Goal: Information Seeking & Learning: Learn about a topic

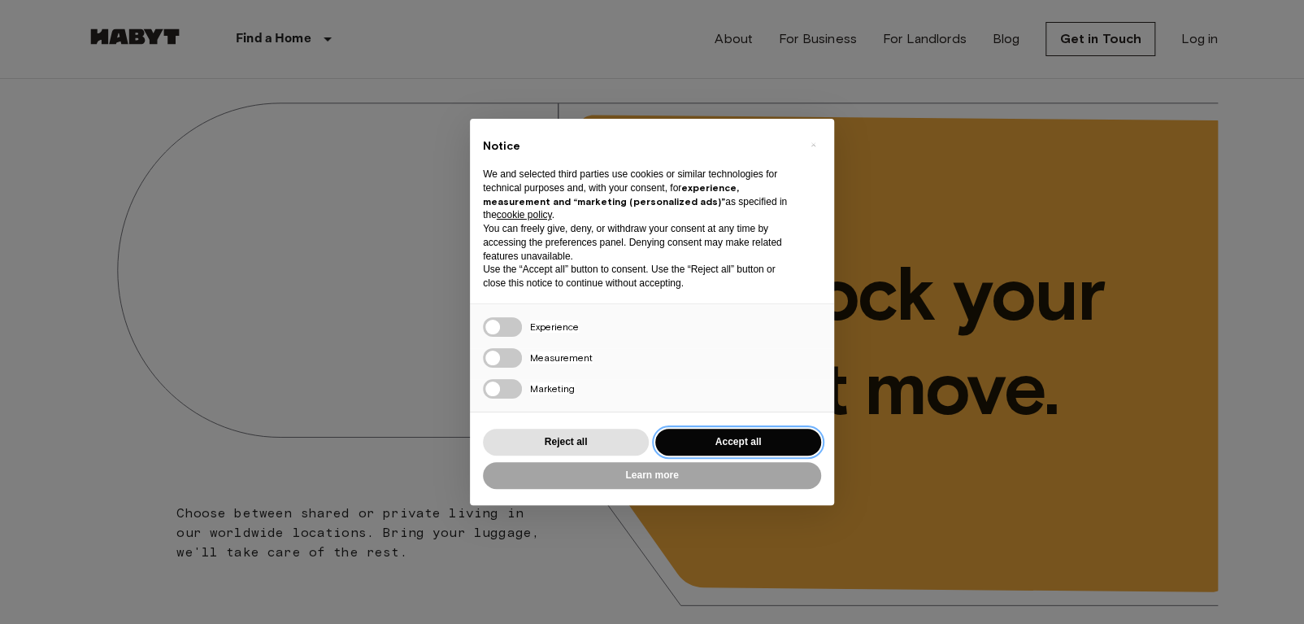
click at [723, 442] on button "Accept all" at bounding box center [738, 442] width 166 height 27
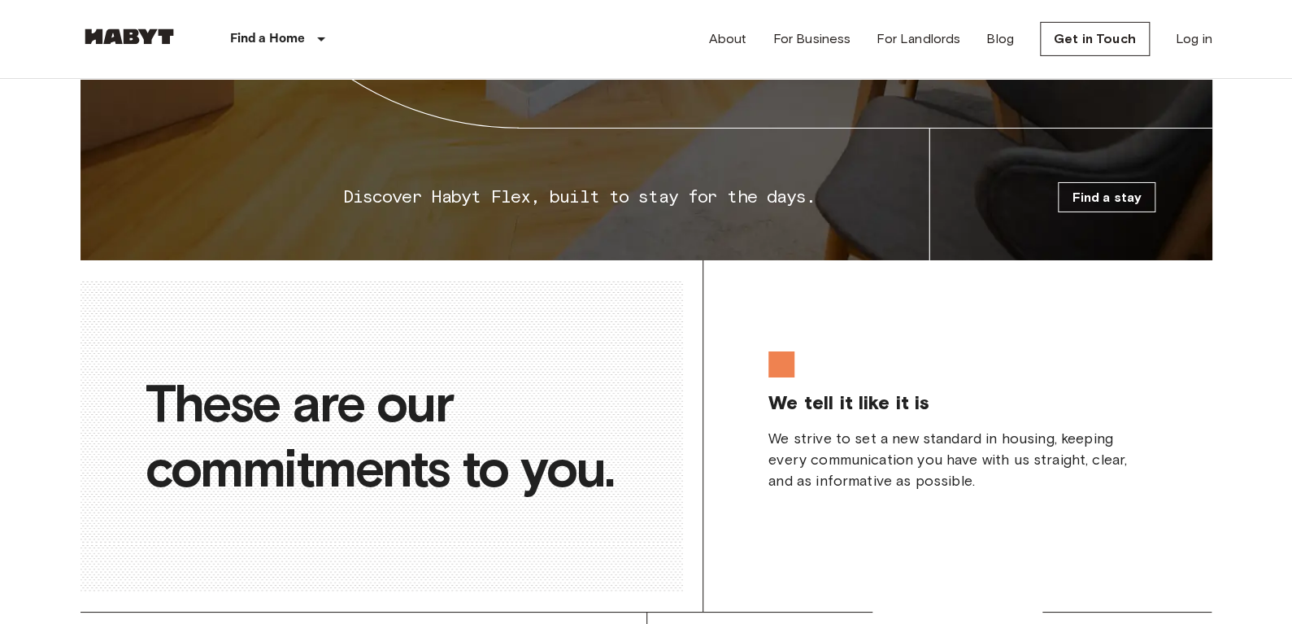
scroll to position [4394, 0]
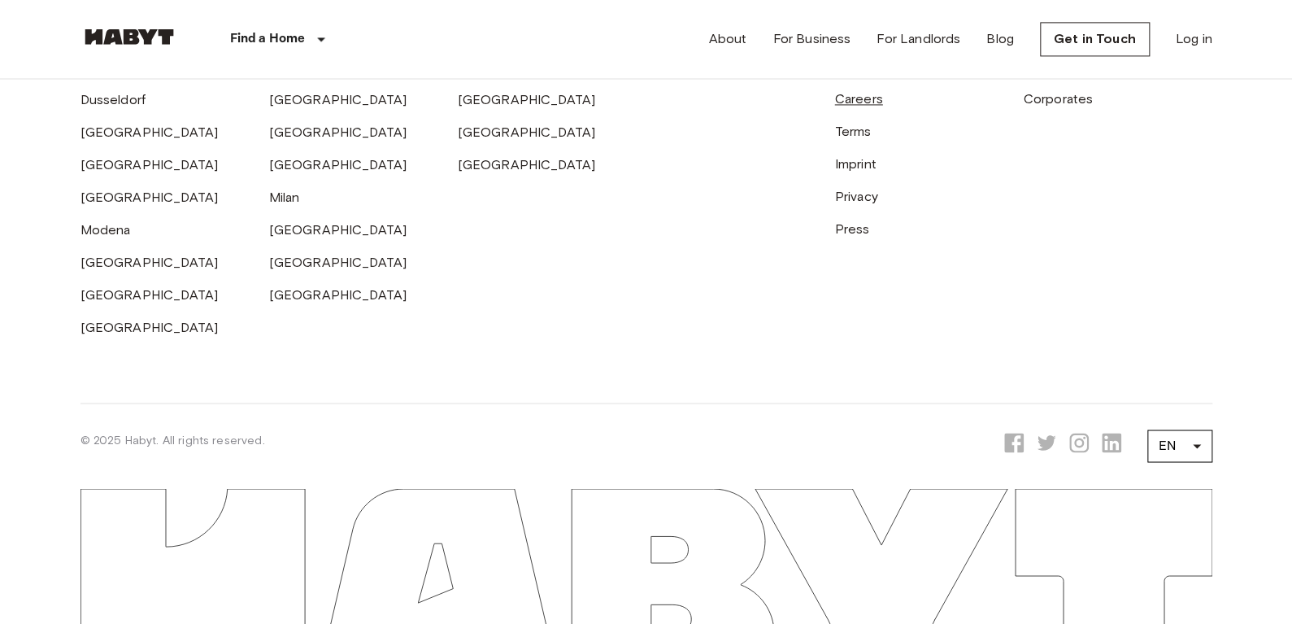
click at [868, 93] on link "Careers" at bounding box center [859, 98] width 48 height 15
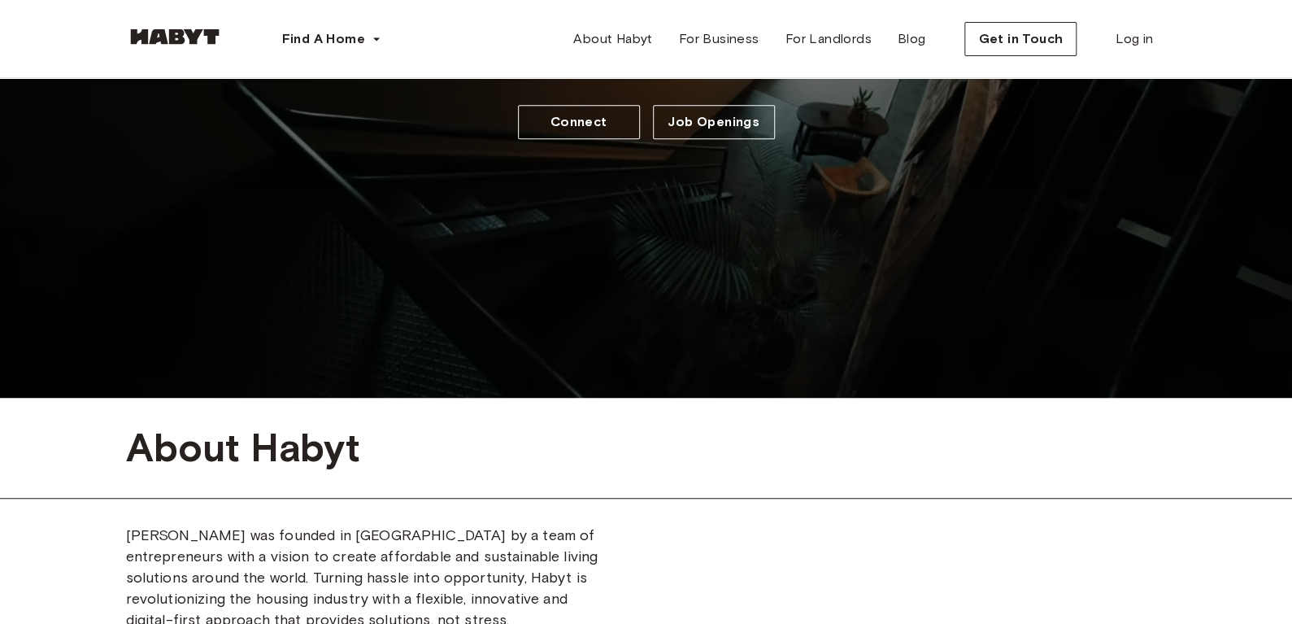
scroll to position [233, 0]
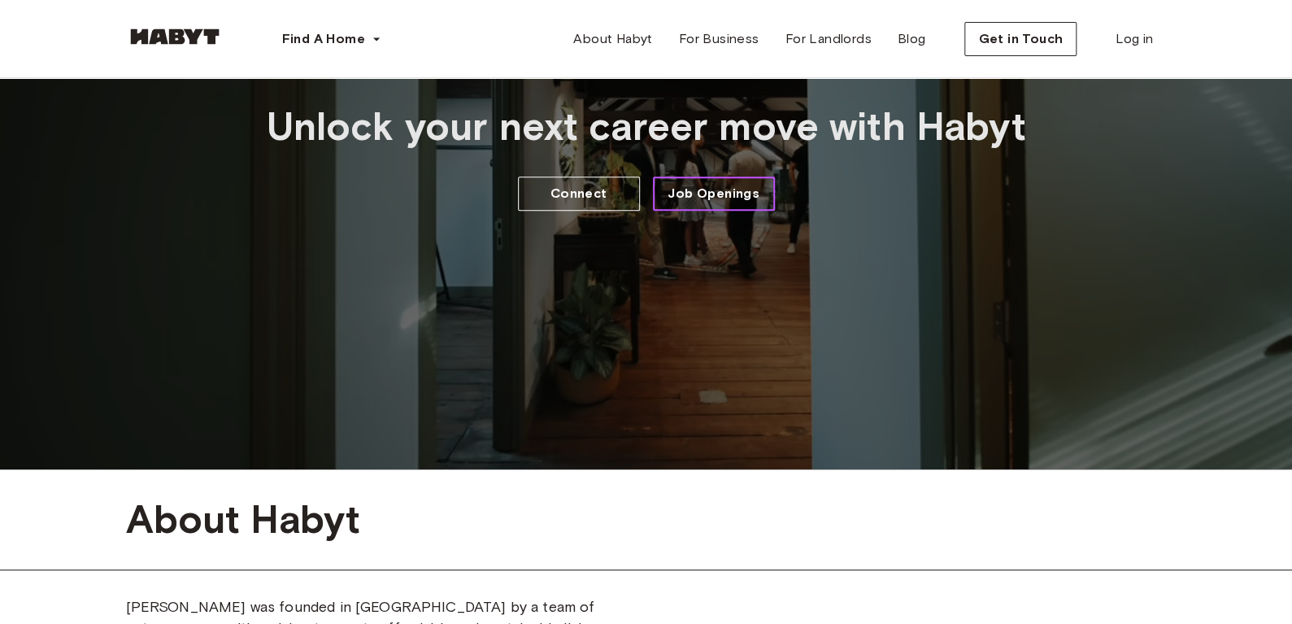
click at [740, 189] on span "Job Openings" at bounding box center [714, 194] width 92 height 20
